Goal: Information Seeking & Learning: Learn about a topic

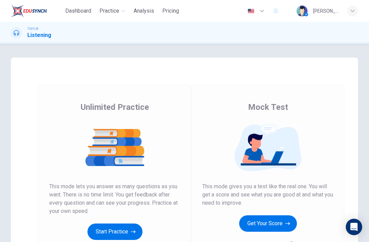
scroll to position [49, 0]
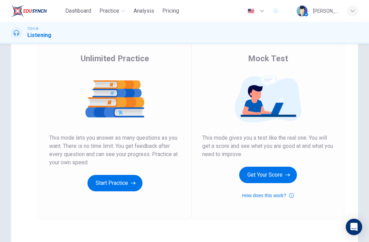
click at [281, 175] on button "Get Your Score" at bounding box center [268, 175] width 58 height 16
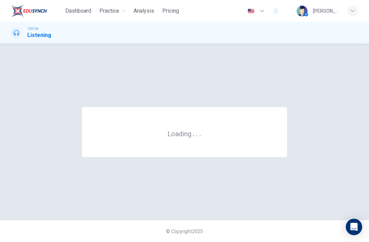
scroll to position [0, 0]
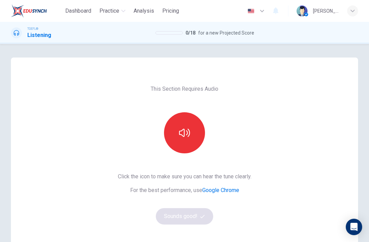
click at [191, 137] on button "button" at bounding box center [184, 132] width 41 height 41
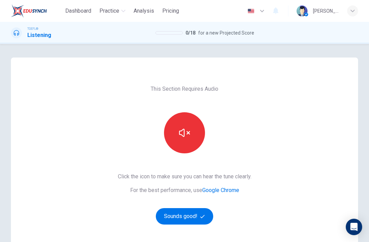
click at [189, 214] on button "Sounds good!" at bounding box center [184, 216] width 57 height 16
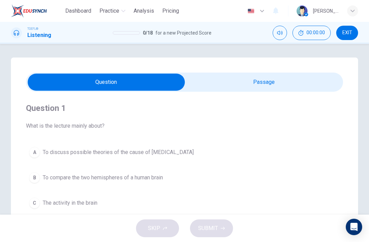
click at [279, 82] on input "checkbox" at bounding box center [106, 82] width 476 height 17
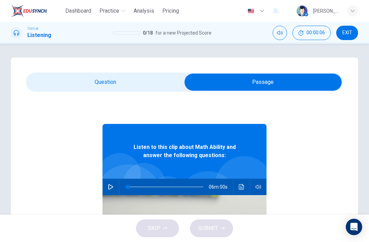
click at [81, 74] on input "checkbox" at bounding box center [263, 82] width 476 height 17
checkbox input "false"
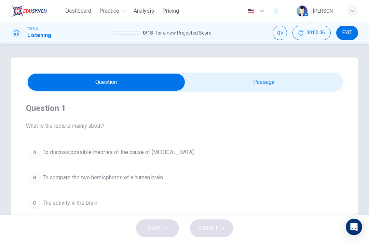
click at [50, 152] on span "To discuss possible theories of the cause of dyscalculia" at bounding box center [118, 152] width 151 height 8
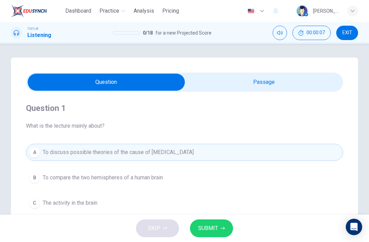
click at [216, 229] on span "SUBMIT" at bounding box center [208, 228] width 20 height 10
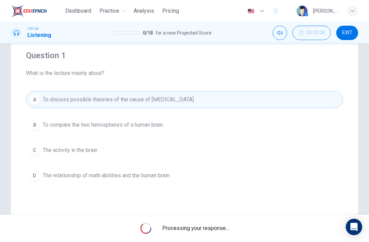
scroll to position [54, 0]
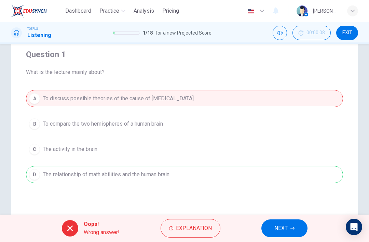
click at [299, 230] on button "NEXT" at bounding box center [285, 228] width 46 height 18
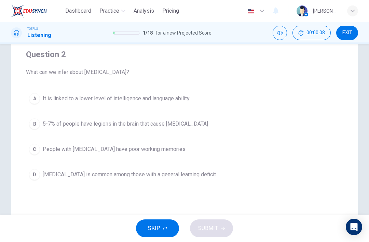
click at [160, 222] on button "SKIP" at bounding box center [157, 228] width 43 height 18
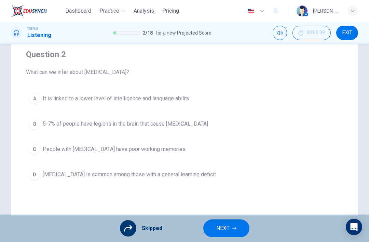
click at [226, 230] on span "NEXT" at bounding box center [222, 228] width 13 height 10
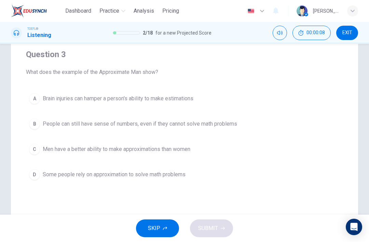
click at [147, 231] on button "SKIP" at bounding box center [157, 228] width 43 height 18
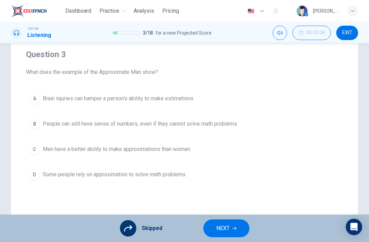
click at [228, 229] on span "NEXT" at bounding box center [222, 228] width 13 height 10
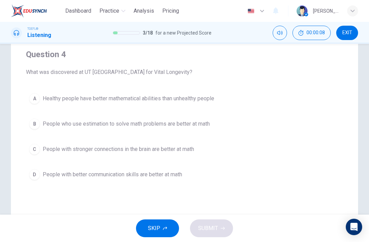
click at [141, 231] on button "SKIP" at bounding box center [157, 228] width 43 height 18
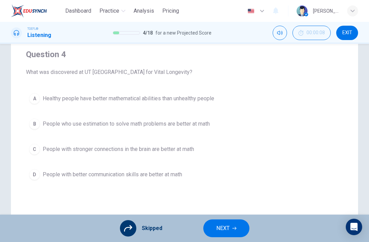
click at [228, 230] on span "NEXT" at bounding box center [222, 228] width 13 height 10
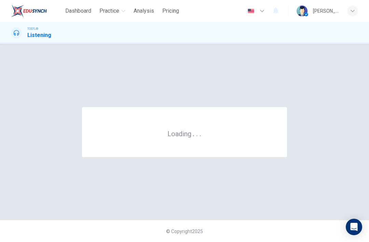
scroll to position [0, 0]
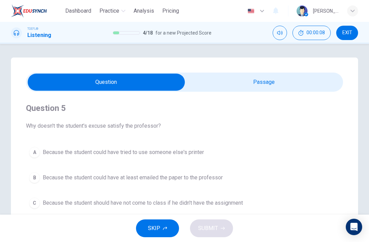
click at [276, 84] on input "checkbox" at bounding box center [106, 82] width 476 height 17
checkbox input "true"
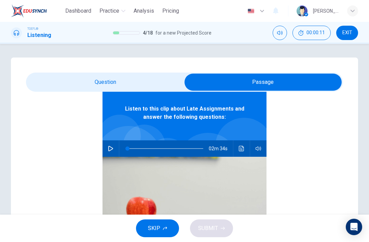
scroll to position [38, 0]
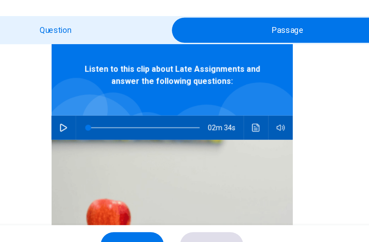
click at [105, 140] on button "button" at bounding box center [110, 148] width 11 height 16
click at [103, 140] on div "02m 34s" at bounding box center [185, 148] width 164 height 16
click at [105, 140] on button "button" at bounding box center [110, 148] width 11 height 16
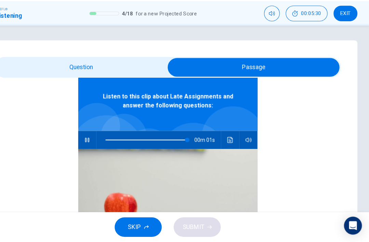
type input "99"
click at [74, 74] on input "checkbox" at bounding box center [263, 82] width 476 height 17
checkbox input "false"
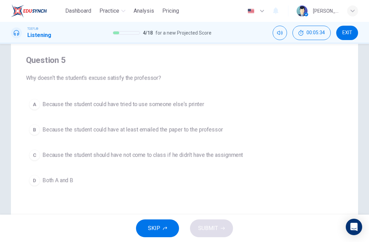
scroll to position [50, 0]
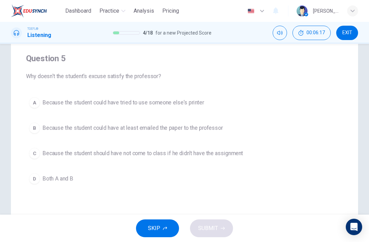
click at [171, 191] on div "Question 5 Why doesn't the student's excuse satisfy the professor? A Because th…" at bounding box center [184, 120] width 317 height 156
click at [181, 185] on button "D Both A and B" at bounding box center [184, 178] width 317 height 17
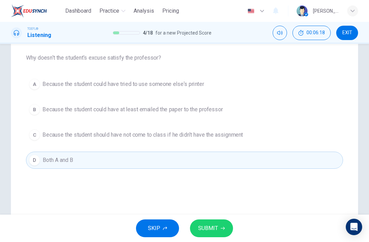
scroll to position [67, 0]
click at [223, 226] on button "SUBMIT" at bounding box center [211, 228] width 43 height 18
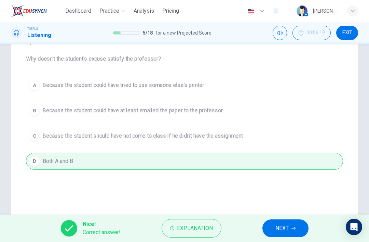
click at [284, 223] on button "NEXT" at bounding box center [286, 228] width 46 height 18
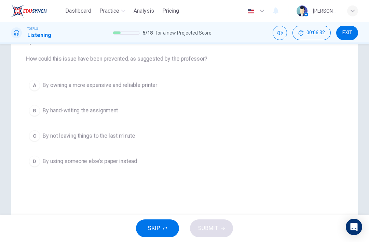
click at [143, 137] on button "C By not leaving things to the last minute" at bounding box center [184, 135] width 317 height 17
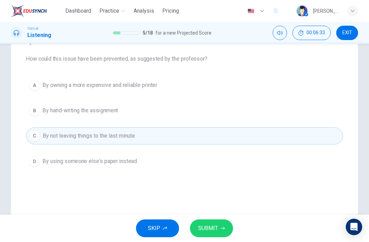
click at [221, 227] on icon "button" at bounding box center [223, 228] width 4 height 4
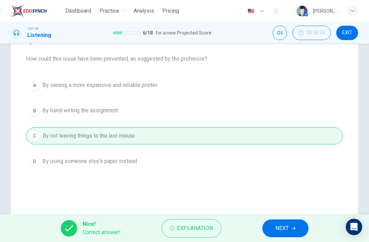
click at [300, 227] on button "NEXT" at bounding box center [286, 228] width 46 height 18
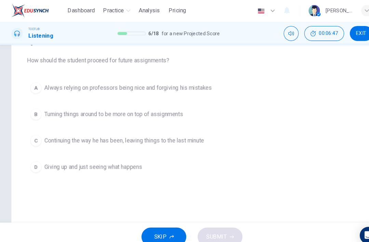
click at [64, 106] on span "Turning things around to be more on top of assignments" at bounding box center [109, 110] width 133 height 8
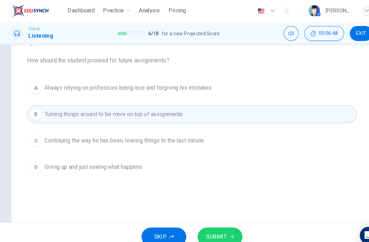
click at [212, 227] on span "SUBMIT" at bounding box center [208, 228] width 20 height 10
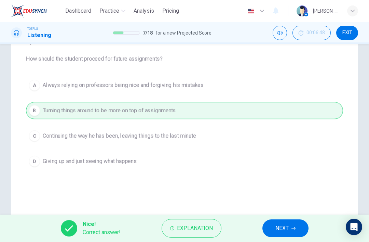
click at [282, 229] on span "NEXT" at bounding box center [282, 228] width 13 height 10
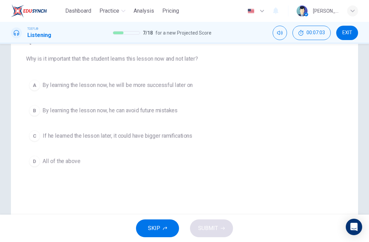
click at [56, 169] on button "D All of the above" at bounding box center [184, 161] width 317 height 17
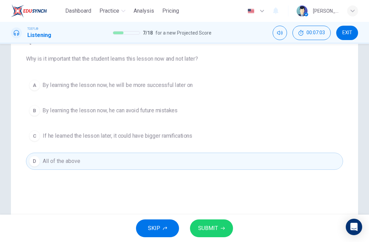
click at [214, 229] on span "SUBMIT" at bounding box center [208, 228] width 20 height 10
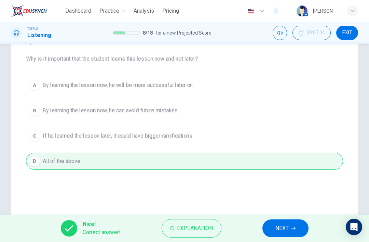
click at [273, 227] on button "NEXT" at bounding box center [286, 228] width 46 height 18
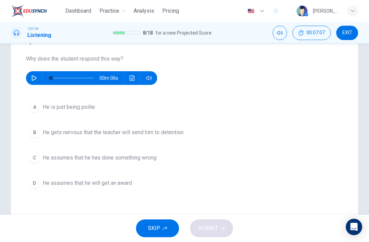
click at [35, 77] on icon "button" at bounding box center [33, 77] width 5 height 5
type input "0"
click at [187, 160] on button "C He assumes that he has done something wrong" at bounding box center [184, 157] width 317 height 17
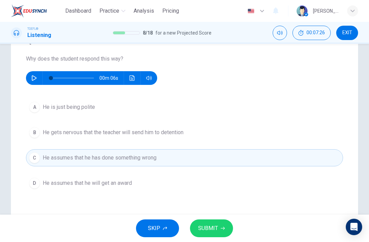
click at [215, 227] on span "SUBMIT" at bounding box center [208, 228] width 20 height 10
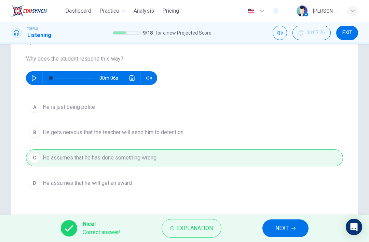
click at [284, 224] on span "NEXT" at bounding box center [282, 228] width 13 height 10
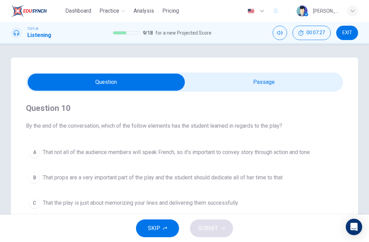
click at [295, 82] on input "checkbox" at bounding box center [106, 82] width 476 height 17
checkbox input "true"
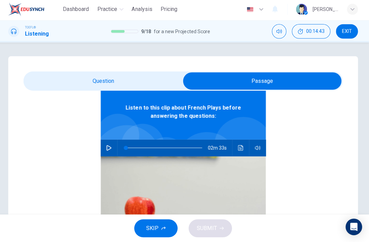
scroll to position [38, 0]
click at [111, 146] on button "button" at bounding box center [110, 148] width 11 height 16
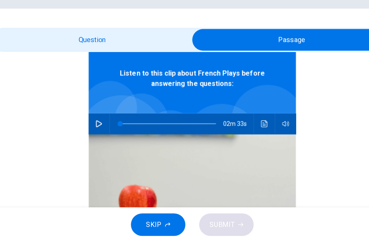
click at [105, 140] on button "button" at bounding box center [110, 148] width 11 height 16
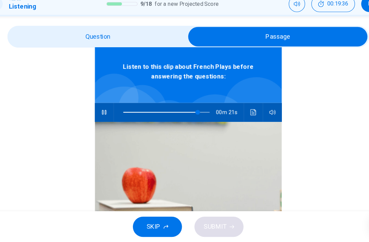
scroll to position [20, 0]
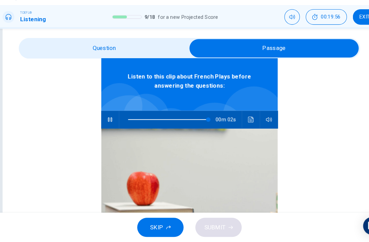
type input "99"
click at [39, 53] on input "checkbox" at bounding box center [263, 61] width 476 height 17
checkbox input "false"
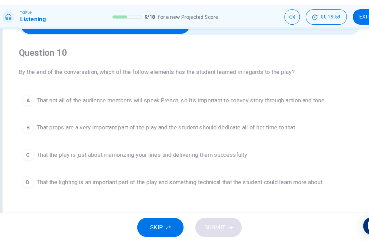
scroll to position [47, 0]
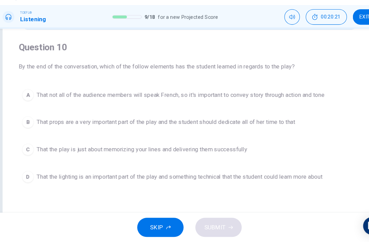
click at [272, 101] on span "That not all of the audience members will speak French, so it's important to co…" at bounding box center [176, 105] width 267 height 8
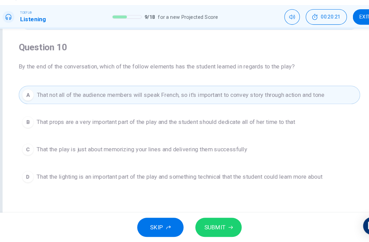
click at [210, 219] on button "SUBMIT" at bounding box center [211, 228] width 43 height 18
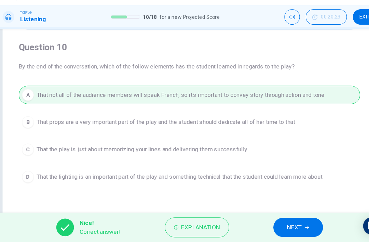
click at [276, 223] on span "NEXT" at bounding box center [282, 228] width 13 height 10
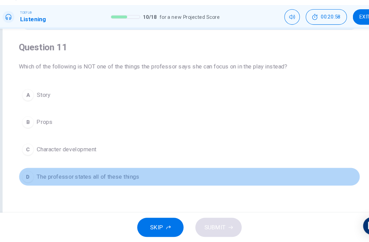
click at [203, 173] on button "D The professor states all of these things" at bounding box center [184, 181] width 317 height 17
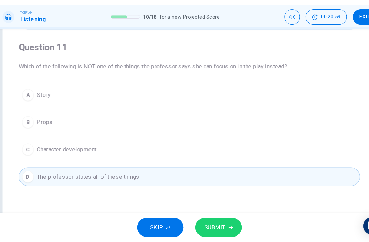
click at [203, 223] on span "SUBMIT" at bounding box center [208, 228] width 20 height 10
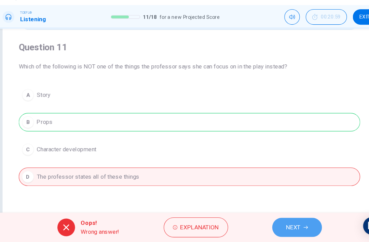
click at [266, 219] on button "NEXT" at bounding box center [285, 228] width 46 height 18
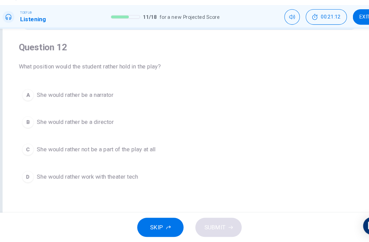
click at [194, 147] on button "C She would rather not be a part of the play at all" at bounding box center [184, 155] width 317 height 17
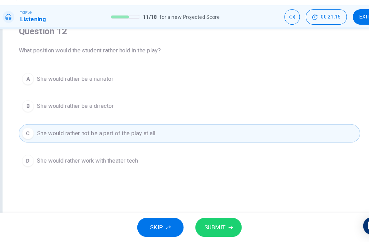
scroll to position [62, 0]
click at [272, 82] on button "A She would rather be a narrator" at bounding box center [184, 90] width 317 height 17
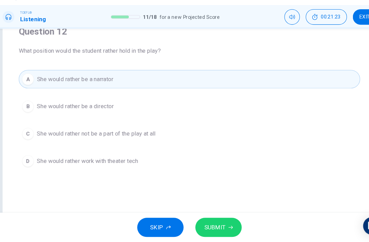
click at [209, 223] on span "SUBMIT" at bounding box center [208, 228] width 20 height 10
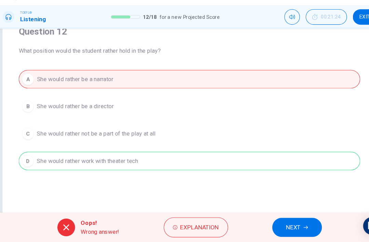
click at [275, 223] on span "NEXT" at bounding box center [281, 228] width 13 height 10
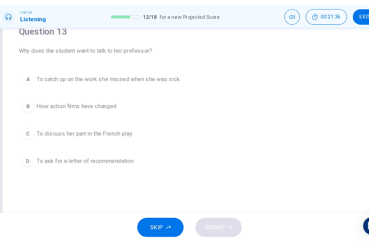
click at [134, 136] on div "A To catch up on the work she missed when she was sick B How action films have …" at bounding box center [184, 128] width 317 height 93
click at [174, 133] on button "C To discuss her part in the French play" at bounding box center [184, 141] width 317 height 17
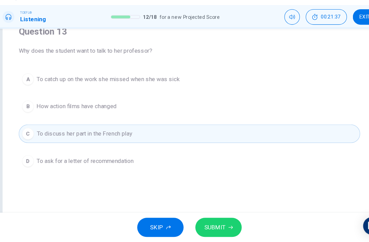
click at [219, 219] on button "SUBMIT" at bounding box center [211, 228] width 43 height 18
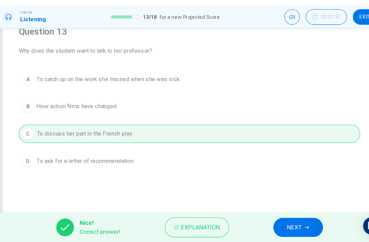
click at [276, 219] on button "NEXT" at bounding box center [286, 228] width 46 height 18
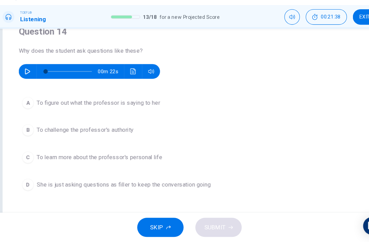
click at [29, 77] on button "button" at bounding box center [34, 84] width 11 height 14
type input "0"
click at [223, 104] on button "A To figure out what the professor is saying to her" at bounding box center [184, 112] width 317 height 17
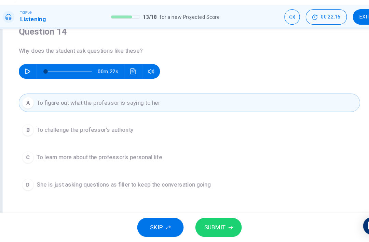
click at [204, 223] on span "SUBMIT" at bounding box center [208, 228] width 20 height 10
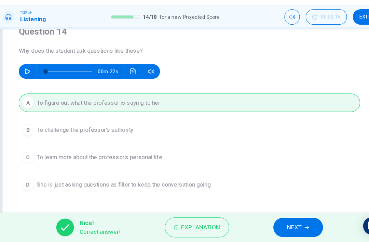
click at [276, 223] on span "NEXT" at bounding box center [282, 228] width 13 height 10
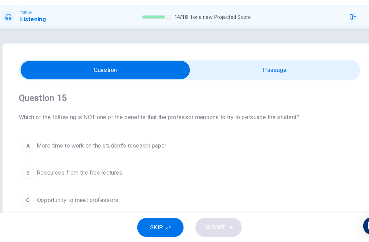
scroll to position [2, 0]
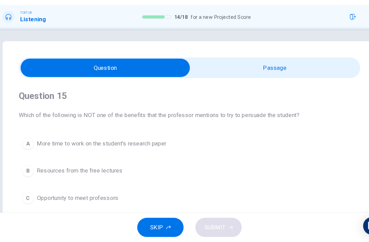
click at [265, 71] on input "checkbox" at bounding box center [106, 79] width 476 height 17
checkbox input "true"
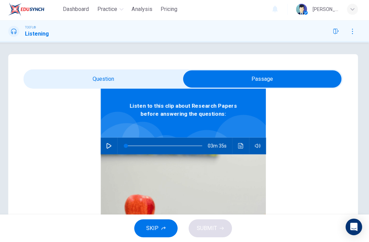
scroll to position [0, 0]
